Goal: Information Seeking & Learning: Learn about a topic

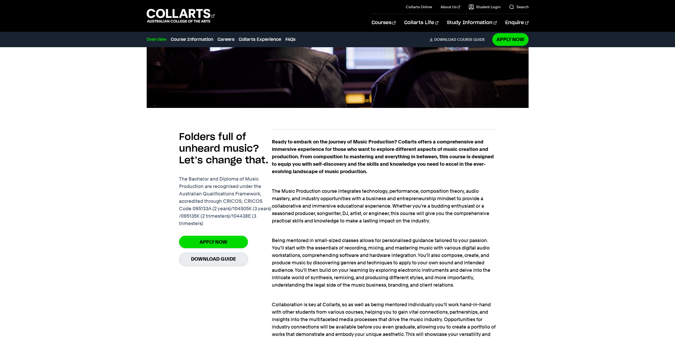
scroll to position [292, 0]
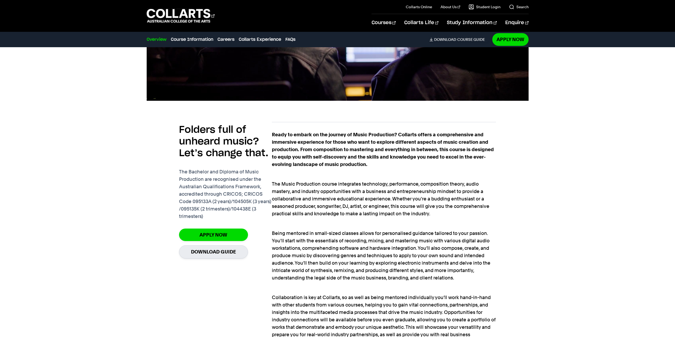
click at [615, 229] on section "2 Years 60 hours industry placement STUDY MODES Blended, On Campus, Online NEXT…" at bounding box center [337, 113] width 675 height 555
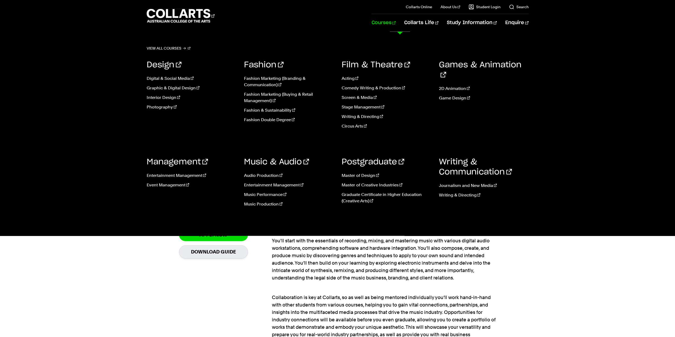
click at [395, 23] on link "Courses" at bounding box center [383, 22] width 24 height 17
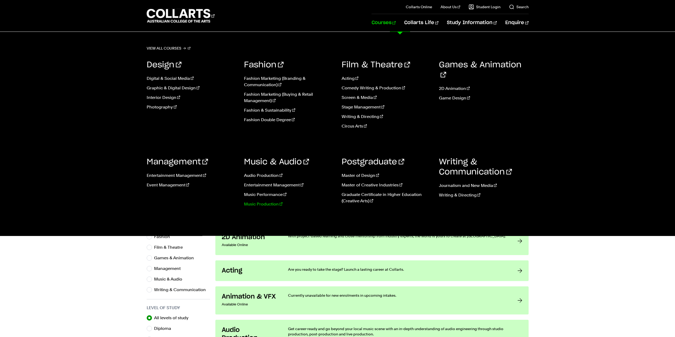
click at [266, 204] on link "Music Production" at bounding box center [289, 204] width 90 height 6
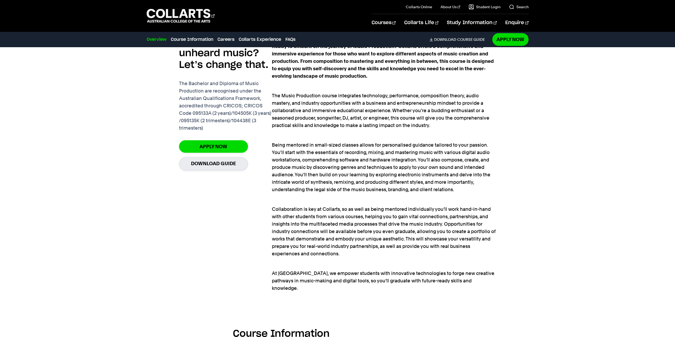
scroll to position [398, 0]
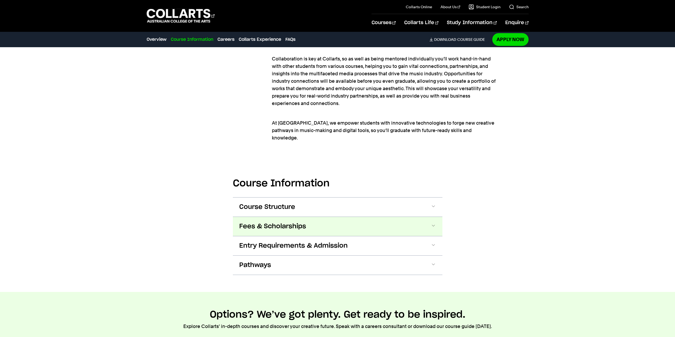
click at [356, 217] on button "Fees & Scholarships" at bounding box center [337, 226] width 209 height 19
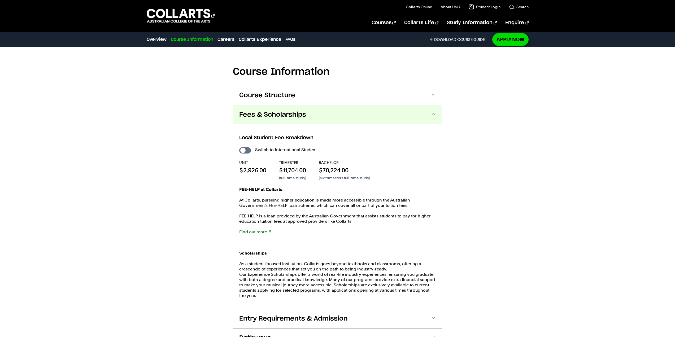
scroll to position [639, 0]
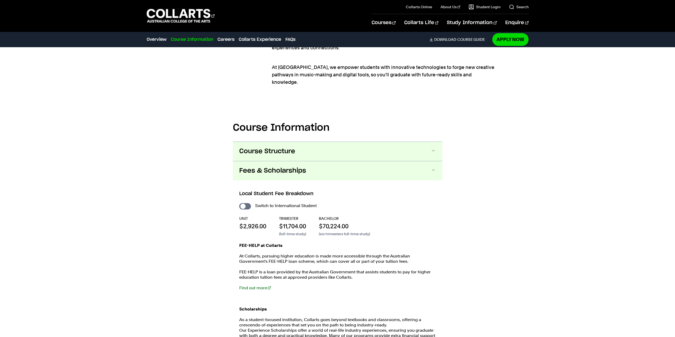
click at [267, 147] on span "Course Structure" at bounding box center [267, 151] width 56 height 8
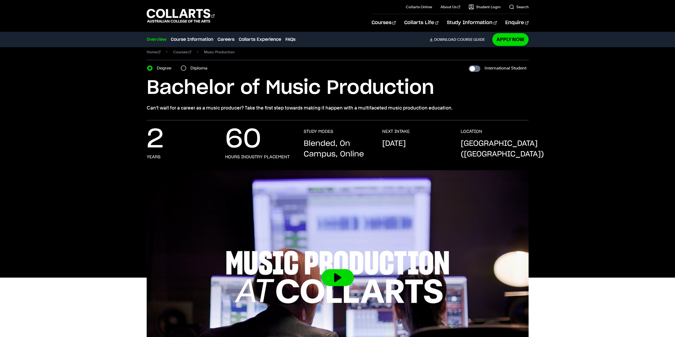
scroll to position [0, 0]
